Goal: Task Accomplishment & Management: Complete application form

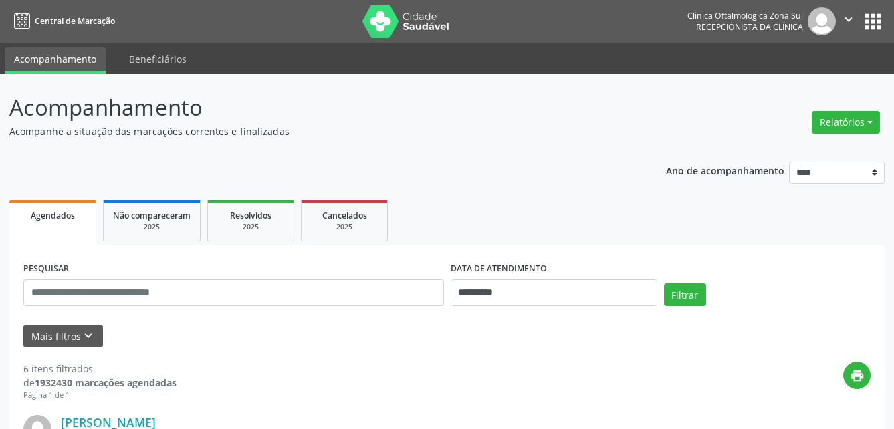
click at [102, 340] on div "Mais filtros keyboard_arrow_down" at bounding box center [447, 336] width 854 height 23
click at [82, 338] on icon "keyboard_arrow_down" at bounding box center [88, 336] width 15 height 15
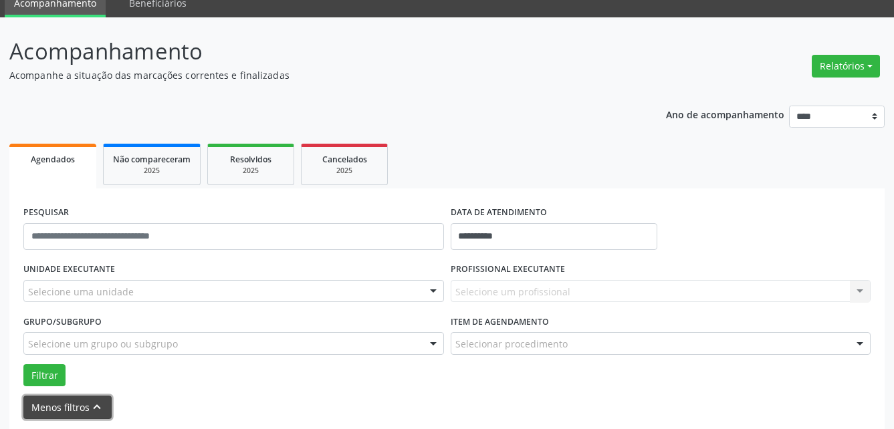
scroll to position [134, 0]
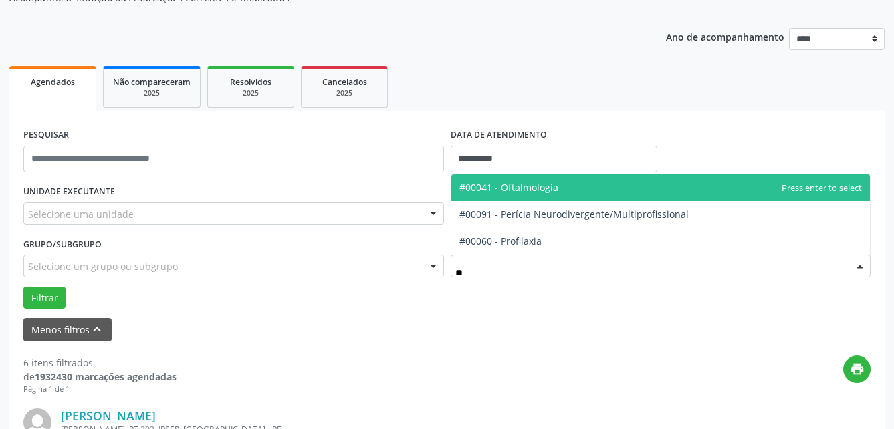
type input "***"
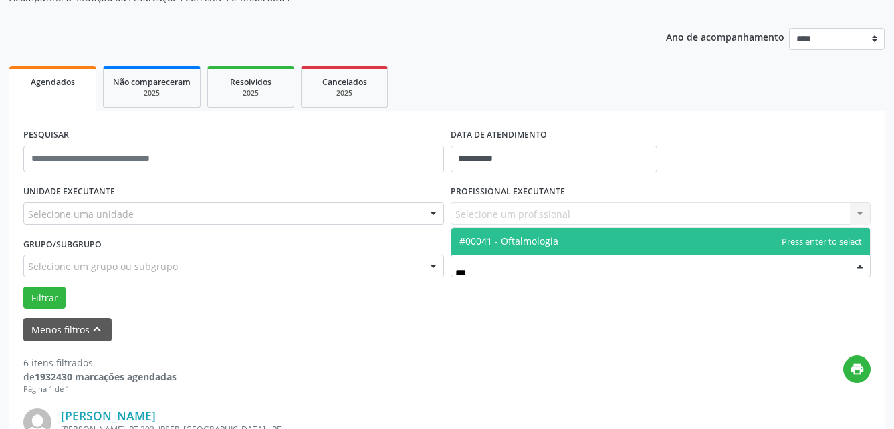
click at [540, 241] on span "#00041 - Oftalmologia" at bounding box center [508, 241] width 99 height 13
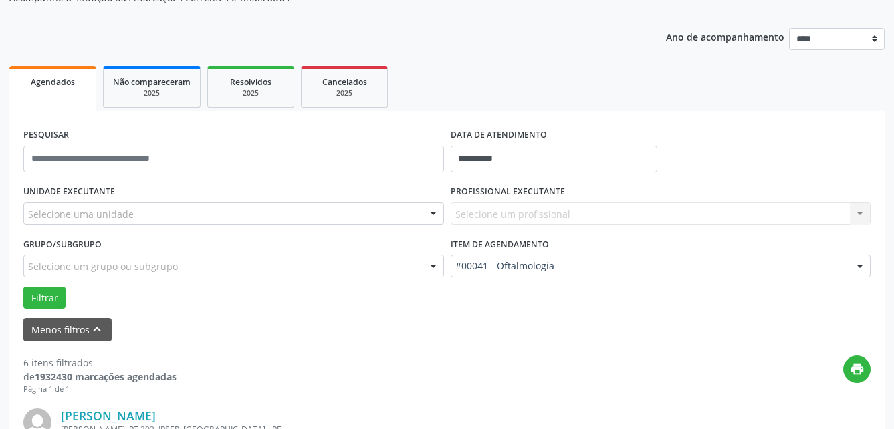
click at [384, 263] on div "Selecione um grupo ou subgrupo" at bounding box center [233, 266] width 421 height 23
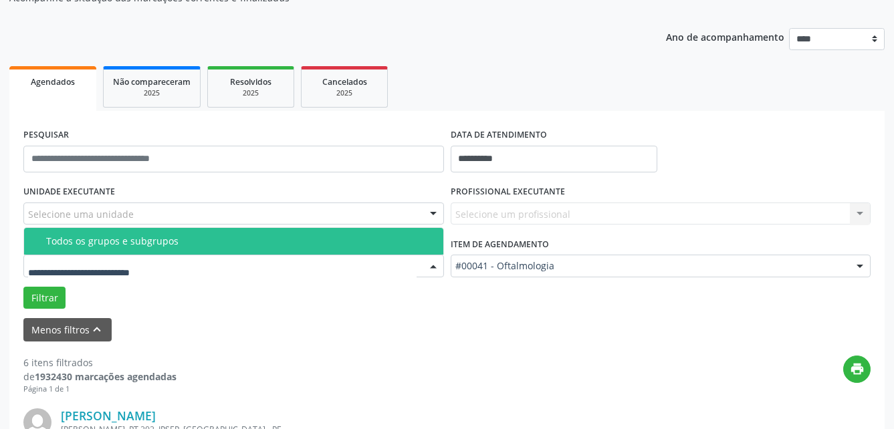
click at [286, 238] on div "Todos os grupos e subgrupos" at bounding box center [240, 241] width 389 height 11
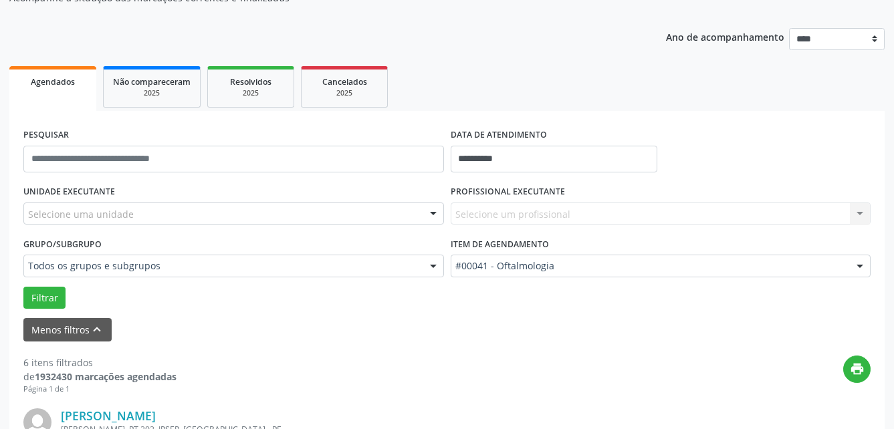
click at [358, 215] on div "Selecione uma unidade" at bounding box center [233, 214] width 421 height 23
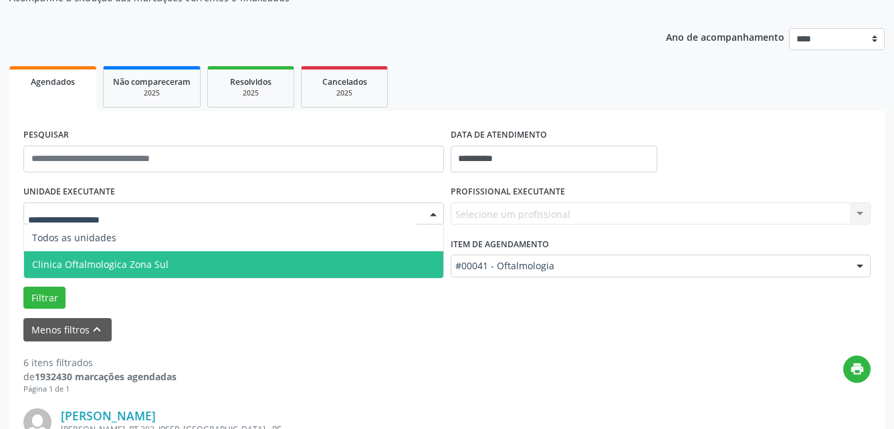
click at [320, 259] on span "Clinica Oftalmologica Zona Sul" at bounding box center [233, 264] width 419 height 27
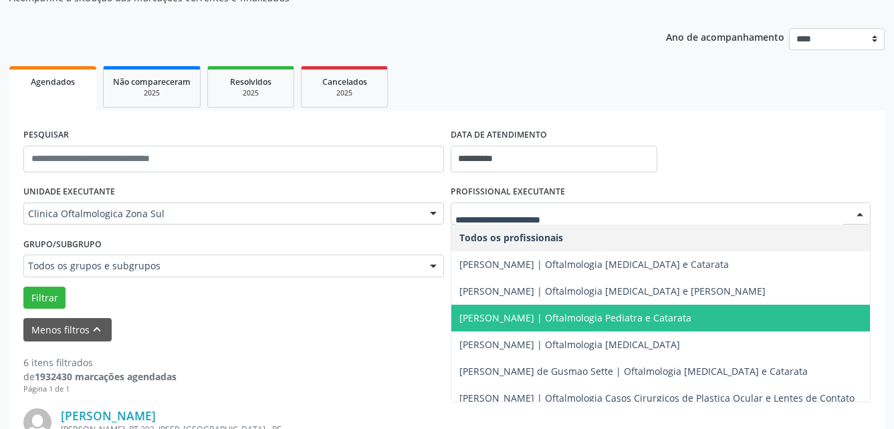
click at [520, 328] on span "[PERSON_NAME] | Oftalmologia Pediatra e Catarata" at bounding box center [660, 318] width 419 height 27
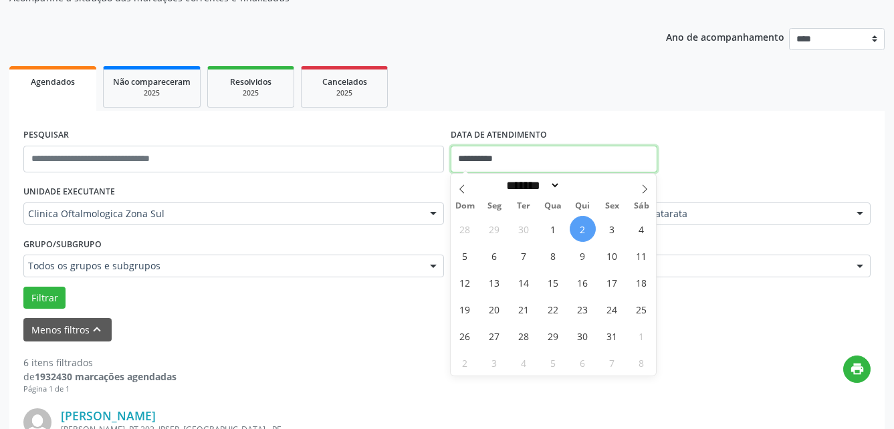
click at [523, 162] on input "**********" at bounding box center [554, 159] width 207 height 27
click at [517, 316] on span "21" at bounding box center [524, 309] width 26 height 26
type input "**********"
click at [517, 316] on span "21" at bounding box center [524, 309] width 26 height 26
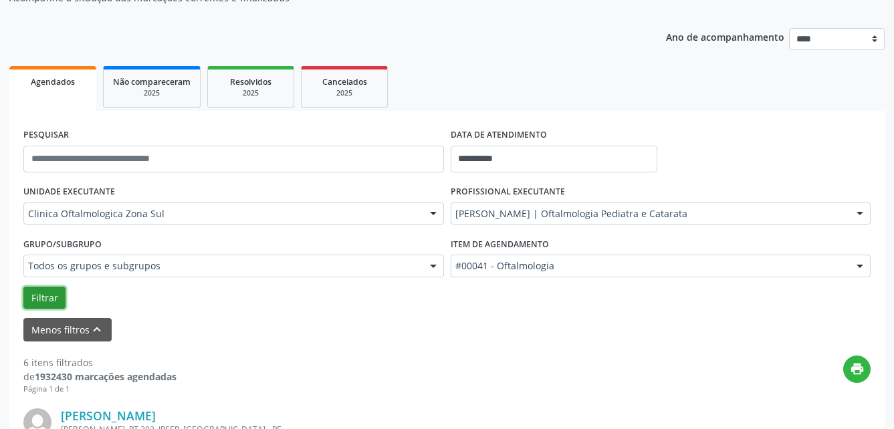
click at [38, 307] on button "Filtrar" at bounding box center [44, 298] width 42 height 23
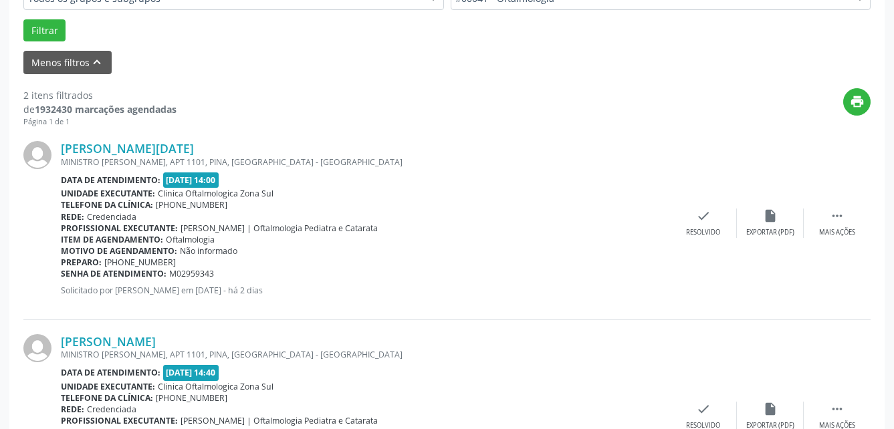
scroll to position [507, 0]
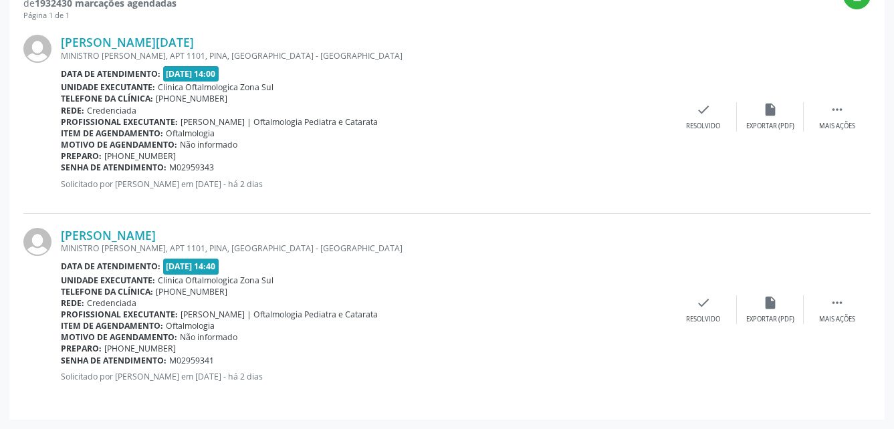
drag, startPoint x: 59, startPoint y: 235, endPoint x: 243, endPoint y: 228, distance: 184.0
click at [243, 228] on div "[PERSON_NAME] MINISTRO [PERSON_NAME], APT 1101, PINA, [GEOGRAPHIC_DATA] - [GEOG…" at bounding box center [446, 310] width 847 height 192
copy div "[PERSON_NAME]"
drag, startPoint x: 196, startPoint y: 237, endPoint x: 70, endPoint y: 235, distance: 126.4
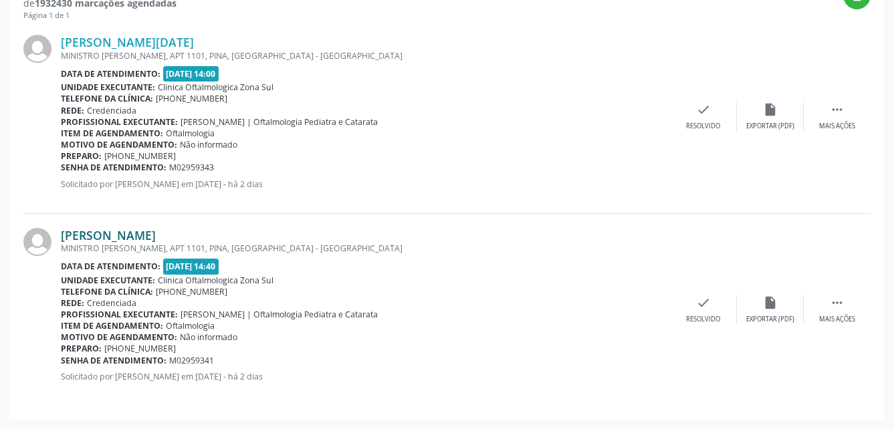
copy div "[PERSON_NAME]"
drag, startPoint x: 62, startPoint y: 360, endPoint x: 267, endPoint y: 360, distance: 205.2
click at [267, 360] on div "Senha de atendimento: M02959341" at bounding box center [365, 360] width 609 height 11
copy div "Senha de atendimento: M02959341"
click at [152, 233] on link "[PERSON_NAME]" at bounding box center [108, 235] width 95 height 15
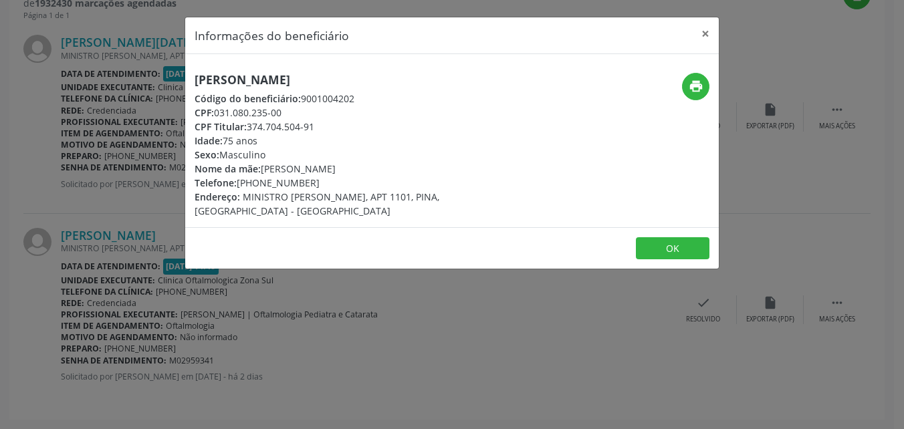
drag, startPoint x: 263, startPoint y: 167, endPoint x: 402, endPoint y: 165, distance: 139.1
click at [402, 165] on div "Nome da mãe: [PERSON_NAME]" at bounding box center [363, 169] width 337 height 14
copy div "[PERSON_NAME]"
click at [686, 237] on button "OK" at bounding box center [673, 248] width 74 height 23
